Goal: Task Accomplishment & Management: Manage account settings

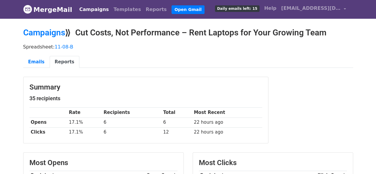
click at [85, 11] on link "Campaigns" at bounding box center [94, 10] width 34 height 12
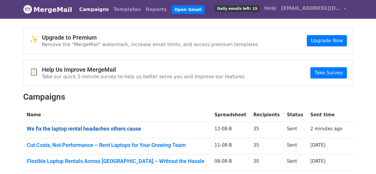
click at [137, 126] on link "We fix the laptop rental headaches others cause" at bounding box center [117, 128] width 181 height 7
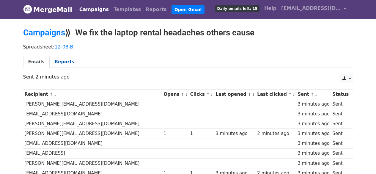
click at [72, 60] on link "Reports" at bounding box center [65, 62] width 30 height 12
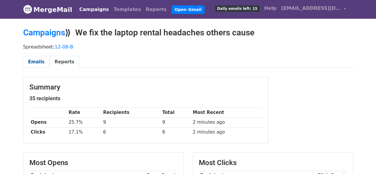
click at [36, 65] on link "Emails" at bounding box center [36, 62] width 26 height 12
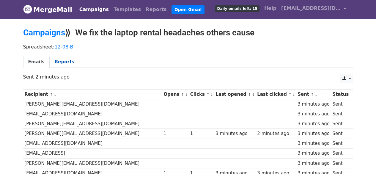
click at [53, 58] on link "Reports" at bounding box center [65, 62] width 30 height 12
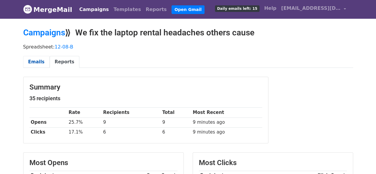
click at [37, 64] on link "Emails" at bounding box center [36, 62] width 26 height 12
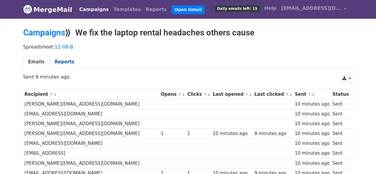
click at [58, 59] on link "Reports" at bounding box center [65, 62] width 30 height 12
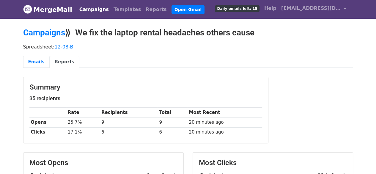
drag, startPoint x: 42, startPoint y: 57, endPoint x: 210, endPoint y: 69, distance: 169.0
click at [42, 58] on link "Emails" at bounding box center [36, 62] width 26 height 12
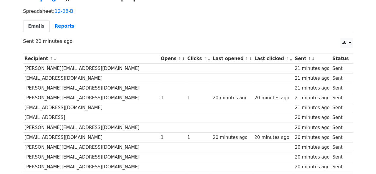
scroll to position [59, 0]
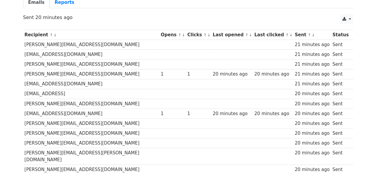
click at [55, 4] on link "Reports" at bounding box center [65, 2] width 30 height 12
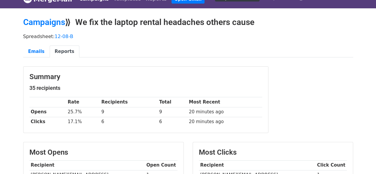
scroll to position [119, 0]
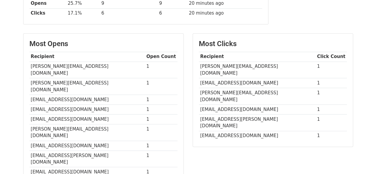
click at [237, 65] on td "[PERSON_NAME][EMAIL_ADDRESS][DOMAIN_NAME]" at bounding box center [257, 69] width 117 height 17
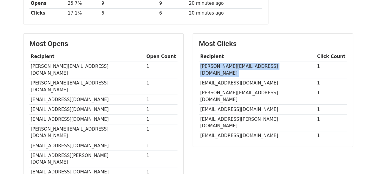
copy tr "[PERSON_NAME][EMAIL_ADDRESS][DOMAIN_NAME]"
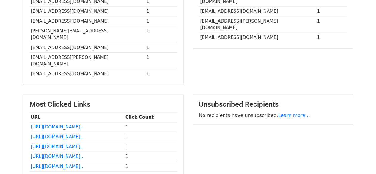
scroll to position [208, 0]
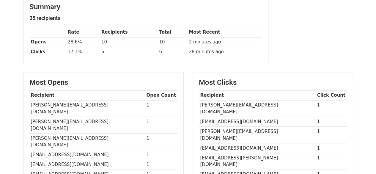
scroll to position [119, 0]
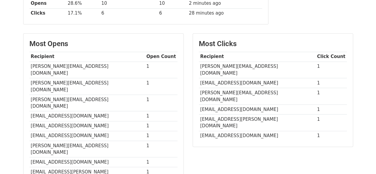
click at [229, 78] on td "[EMAIL_ADDRESS][DOMAIN_NAME]" at bounding box center [257, 83] width 117 height 10
click at [226, 67] on td "[PERSON_NAME][EMAIL_ADDRESS][DOMAIN_NAME]" at bounding box center [257, 69] width 117 height 17
click at [227, 67] on td "[PERSON_NAME][EMAIL_ADDRESS][DOMAIN_NAME]" at bounding box center [257, 69] width 117 height 17
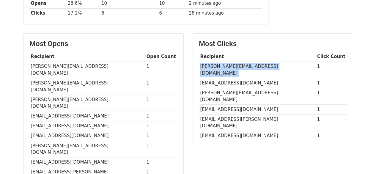
click at [227, 67] on td "[PERSON_NAME][EMAIL_ADDRESS][DOMAIN_NAME]" at bounding box center [257, 69] width 117 height 17
copy tr "[PERSON_NAME][EMAIL_ADDRESS][DOMAIN_NAME]"
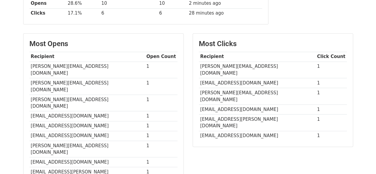
click at [206, 78] on td "[EMAIL_ADDRESS][DOMAIN_NAME]" at bounding box center [257, 83] width 117 height 10
copy tr "[EMAIL_ADDRESS][DOMAIN_NAME]"
click at [243, 78] on td "[EMAIL_ADDRESS][DOMAIN_NAME]" at bounding box center [257, 83] width 117 height 10
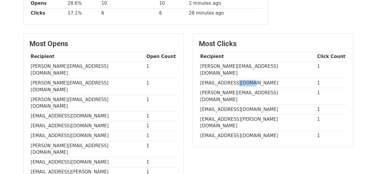
click at [243, 78] on td "[EMAIL_ADDRESS][DOMAIN_NAME]" at bounding box center [257, 83] width 117 height 10
click at [244, 88] on td "[PERSON_NAME][EMAIL_ADDRESS][DOMAIN_NAME]" at bounding box center [257, 96] width 117 height 17
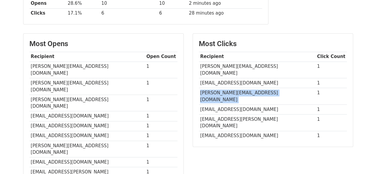
click at [244, 88] on td "[PERSON_NAME][EMAIL_ADDRESS][DOMAIN_NAME]" at bounding box center [257, 96] width 117 height 17
copy tr "[PERSON_NAME][EMAIL_ADDRESS][DOMAIN_NAME]"
click at [218, 104] on td "[EMAIL_ADDRESS][DOMAIN_NAME]" at bounding box center [257, 109] width 117 height 10
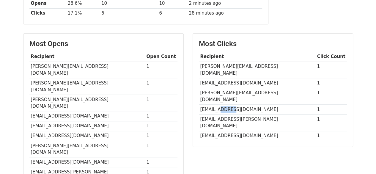
click at [218, 104] on td "[EMAIL_ADDRESS][DOMAIN_NAME]" at bounding box center [257, 109] width 117 height 10
copy tr "[EMAIL_ADDRESS][DOMAIN_NAME]"
click at [238, 114] on td "[EMAIL_ADDRESS][PERSON_NAME][DOMAIN_NAME]" at bounding box center [257, 122] width 117 height 17
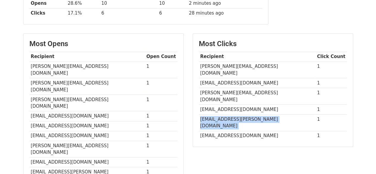
click at [238, 114] on td "[EMAIL_ADDRESS][PERSON_NAME][DOMAIN_NAME]" at bounding box center [257, 122] width 117 height 17
copy tr "[EMAIL_ADDRESS][PERSON_NAME][DOMAIN_NAME]"
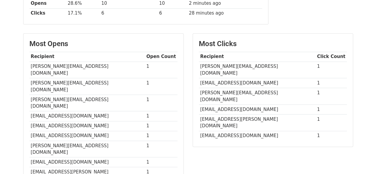
click at [240, 131] on td "[EMAIL_ADDRESS][DOMAIN_NAME]" at bounding box center [257, 136] width 117 height 10
click at [239, 131] on td "[EMAIL_ADDRESS][DOMAIN_NAME]" at bounding box center [257, 136] width 117 height 10
copy tr "[EMAIL_ADDRESS][DOMAIN_NAME]"
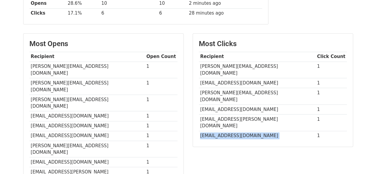
copy tr "[EMAIL_ADDRESS][DOMAIN_NAME]"
